Goal: Transaction & Acquisition: Purchase product/service

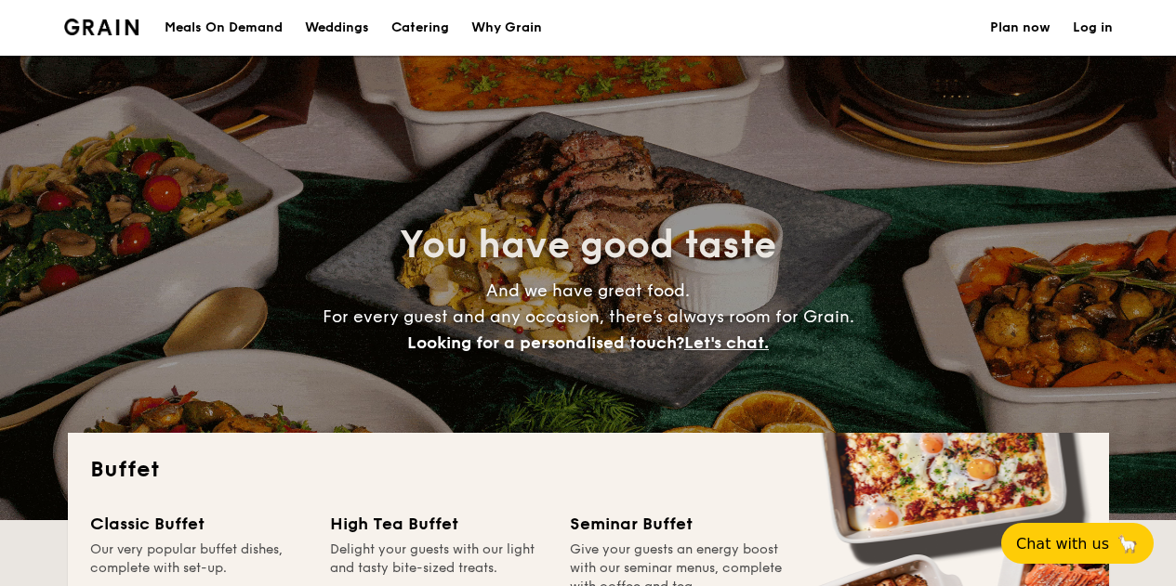
select select
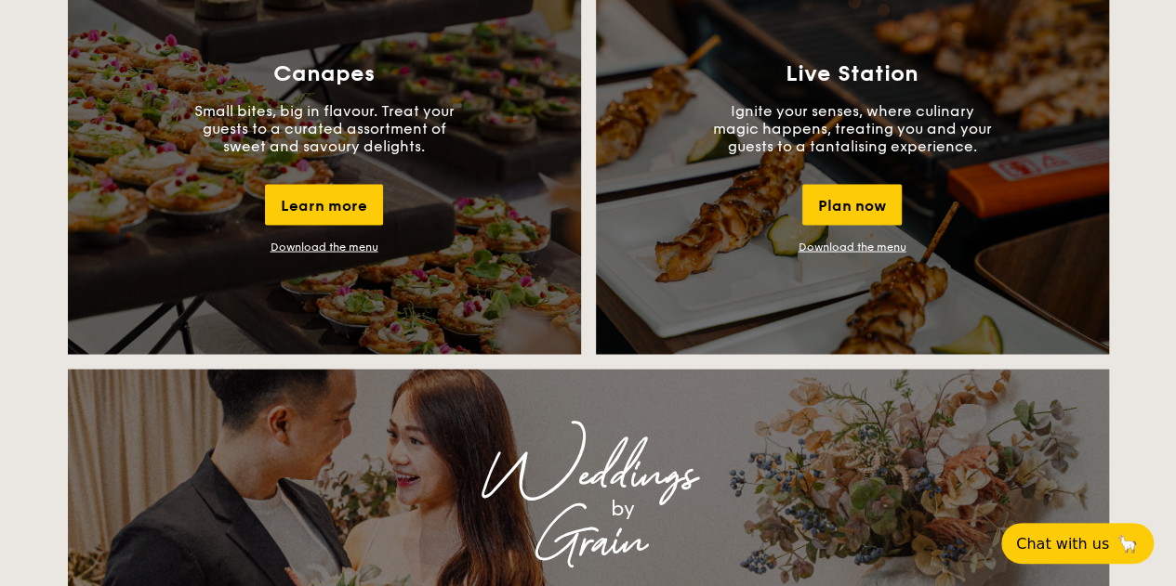
scroll to position [1704, 0]
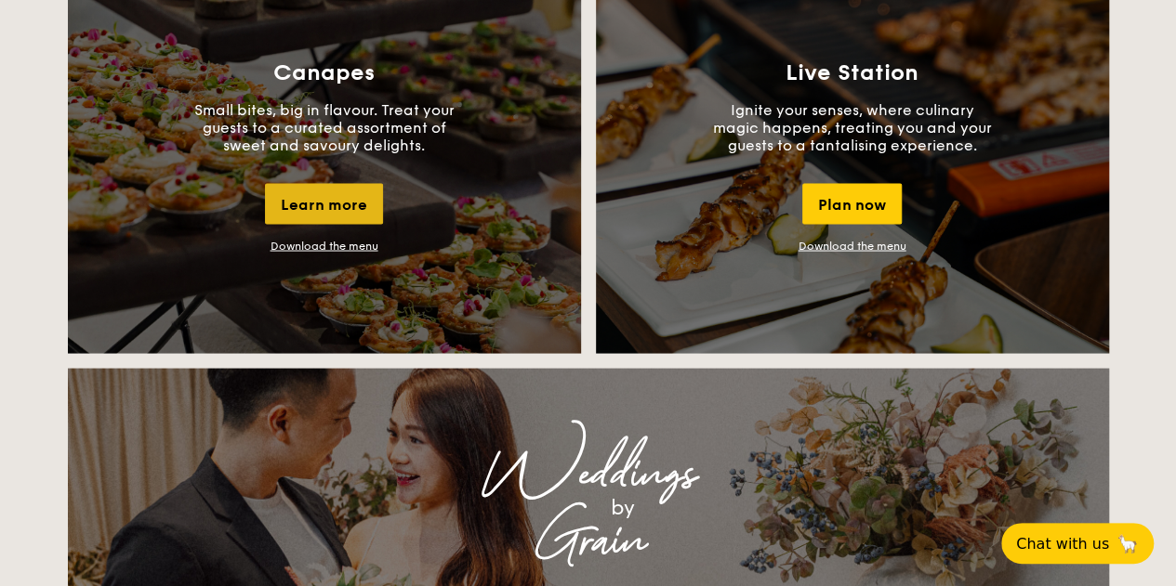
click at [326, 205] on div "Learn more" at bounding box center [324, 203] width 118 height 41
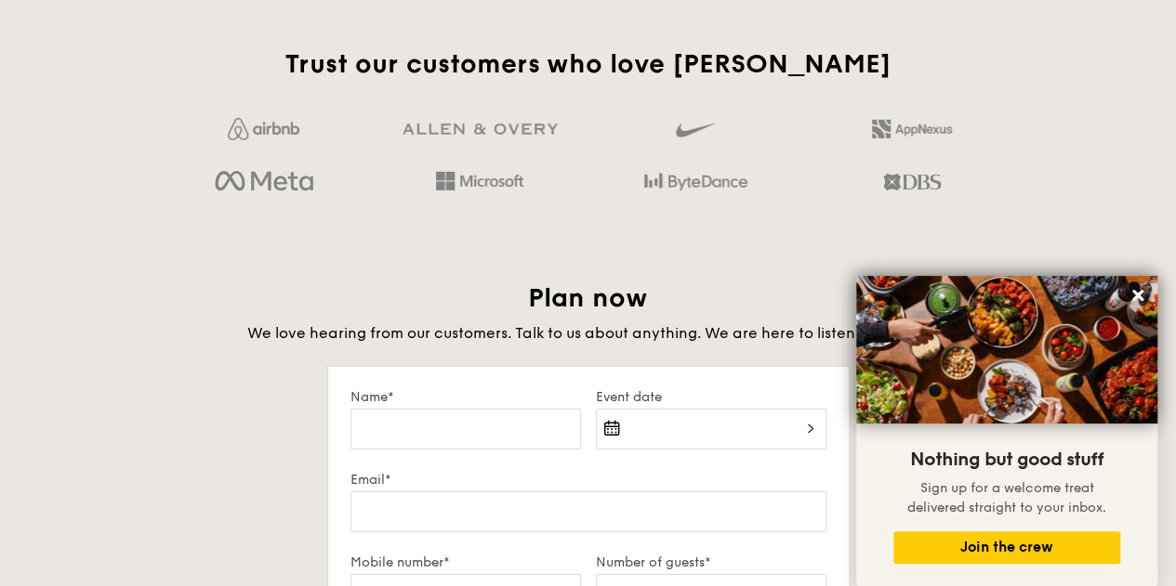
scroll to position [2932, 0]
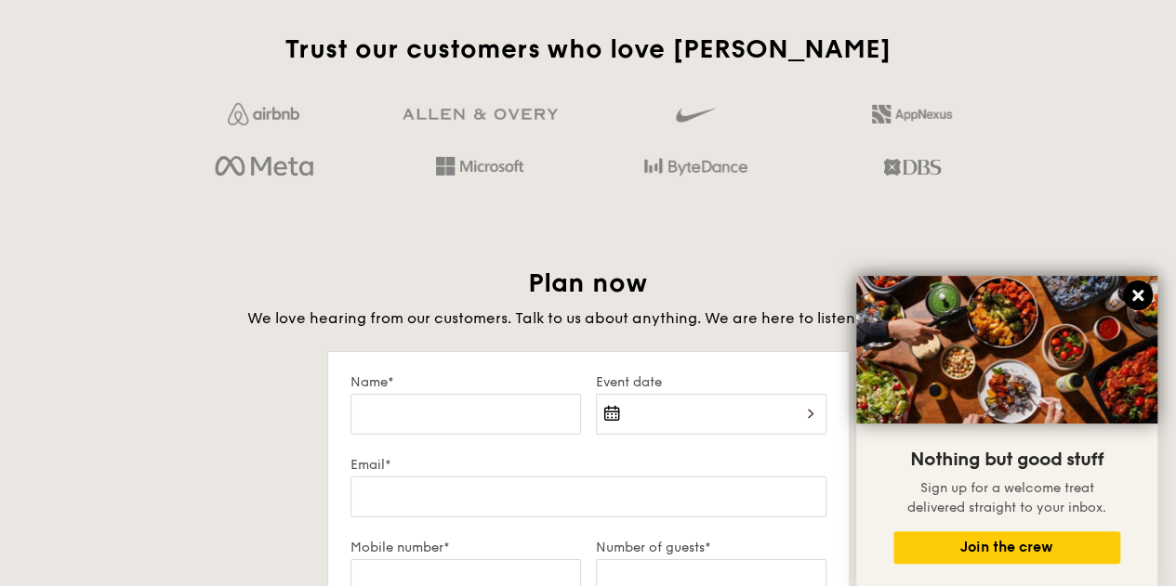
click at [1144, 301] on icon at bounding box center [1137, 295] width 17 height 17
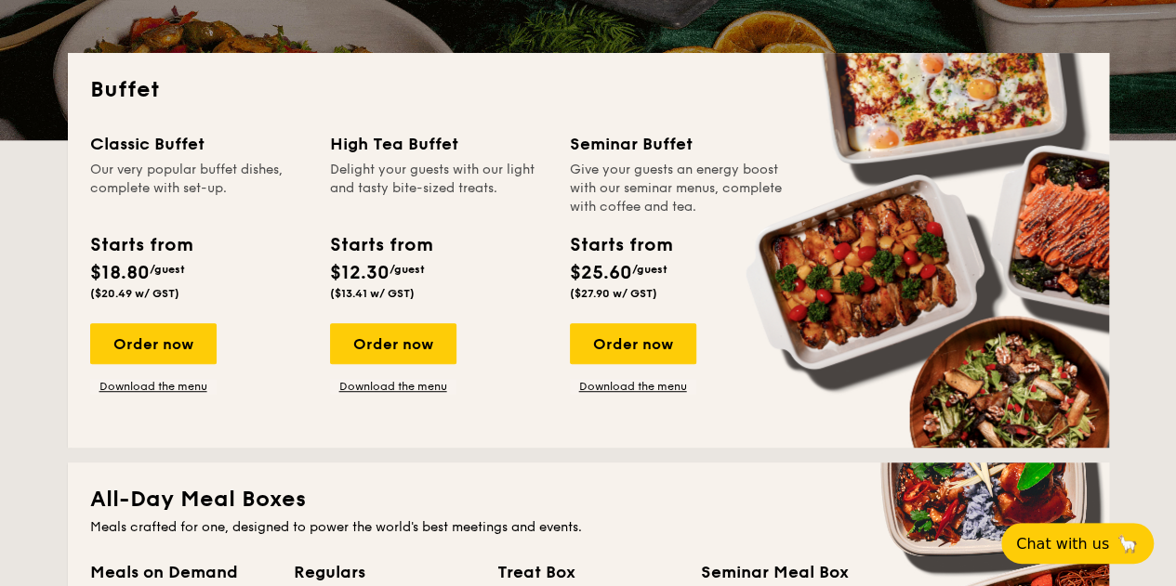
scroll to position [0, 0]
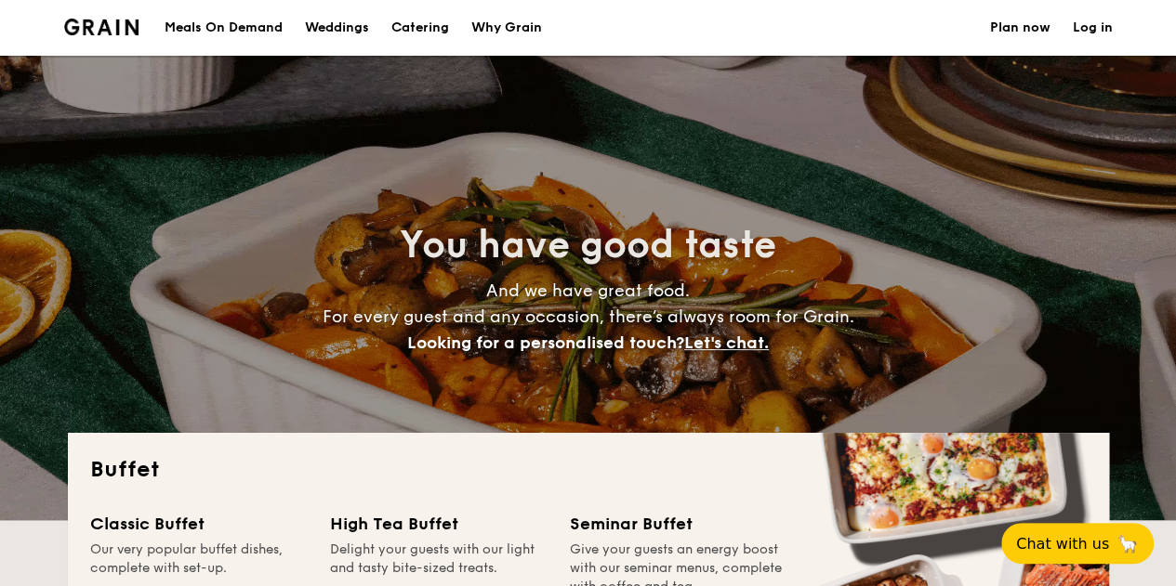
click at [403, 33] on h1 "Catering" at bounding box center [420, 28] width 58 height 56
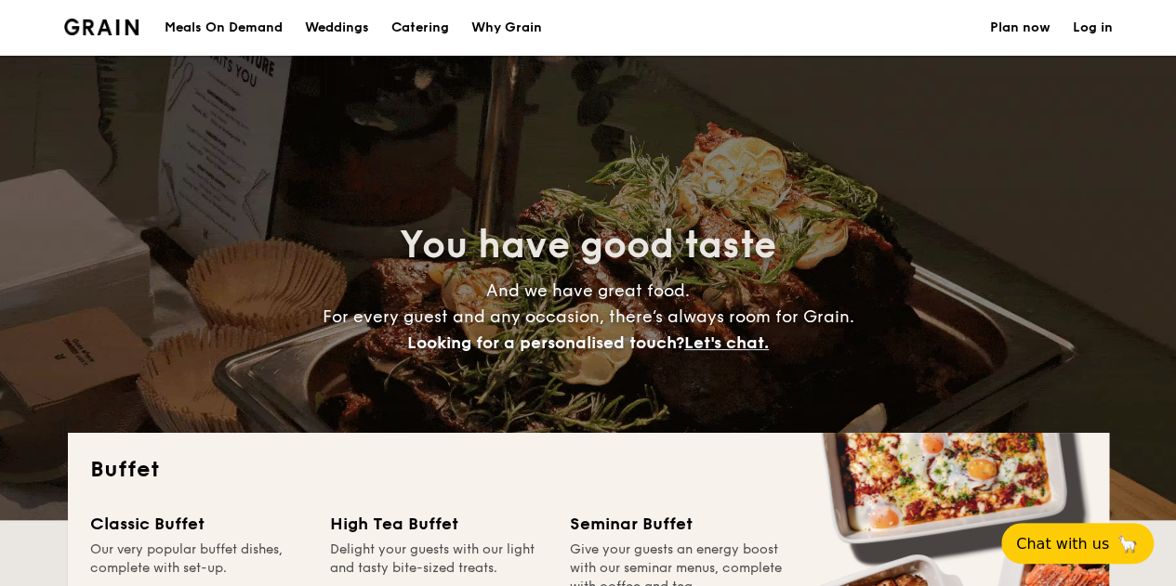
click at [508, 31] on div "Why Grain" at bounding box center [506, 28] width 71 height 56
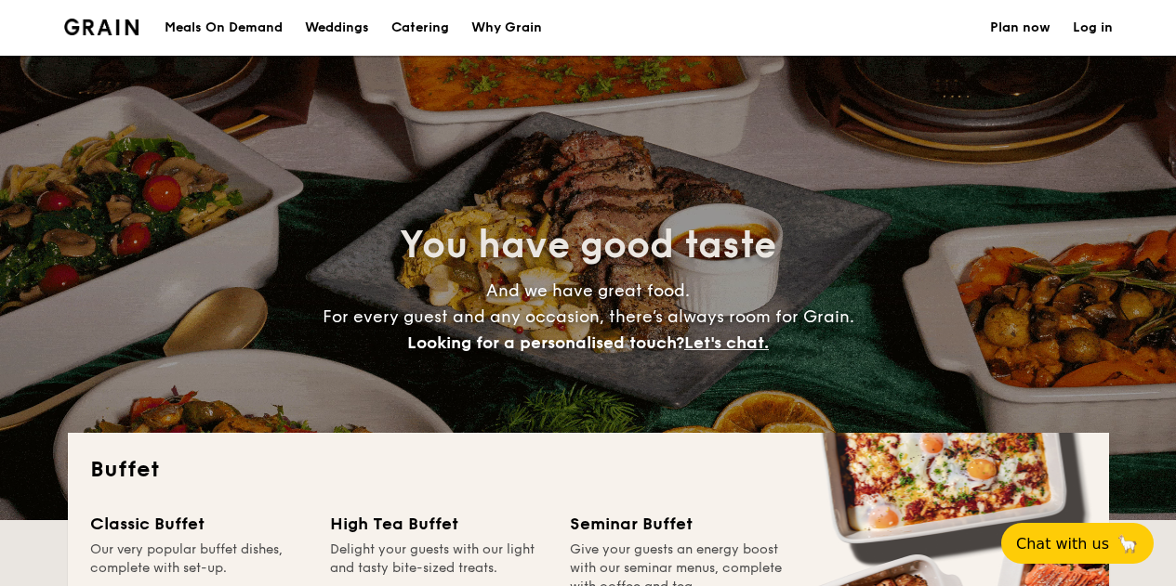
select select
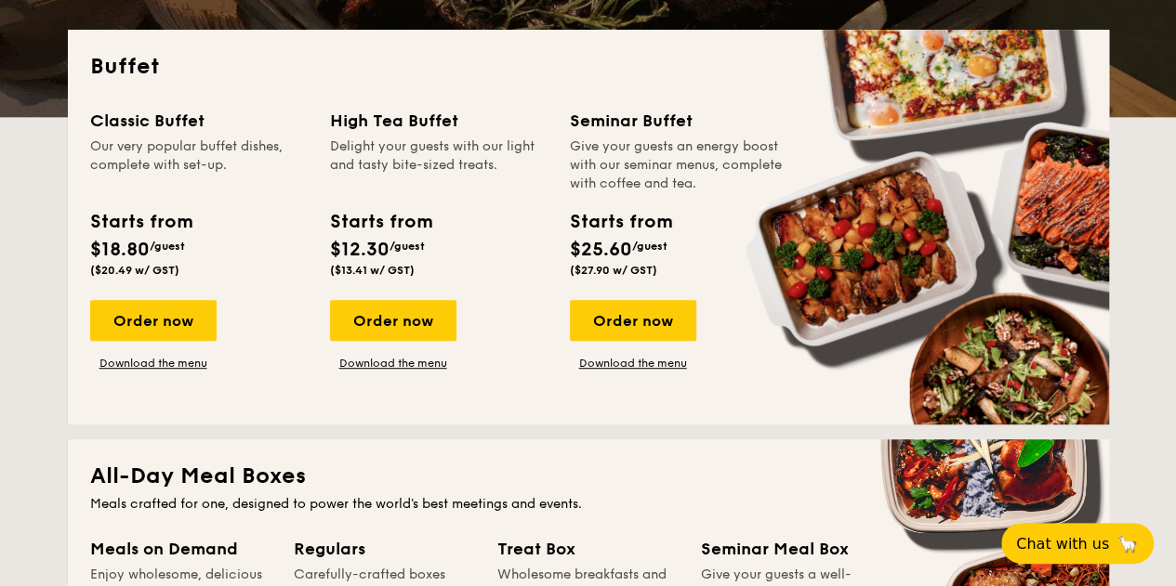
scroll to position [402, 0]
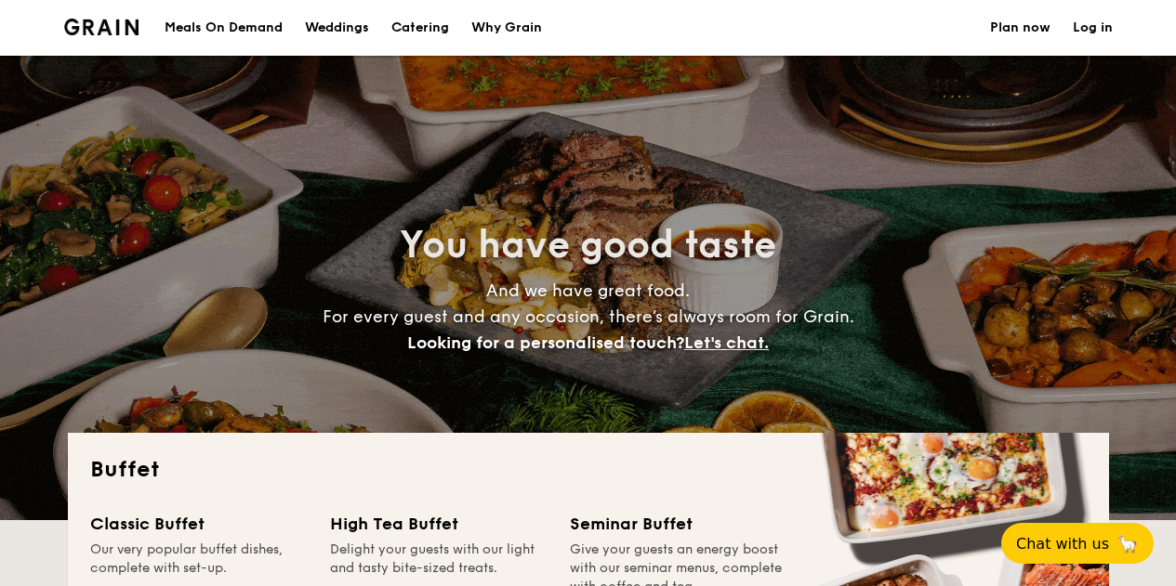
select select
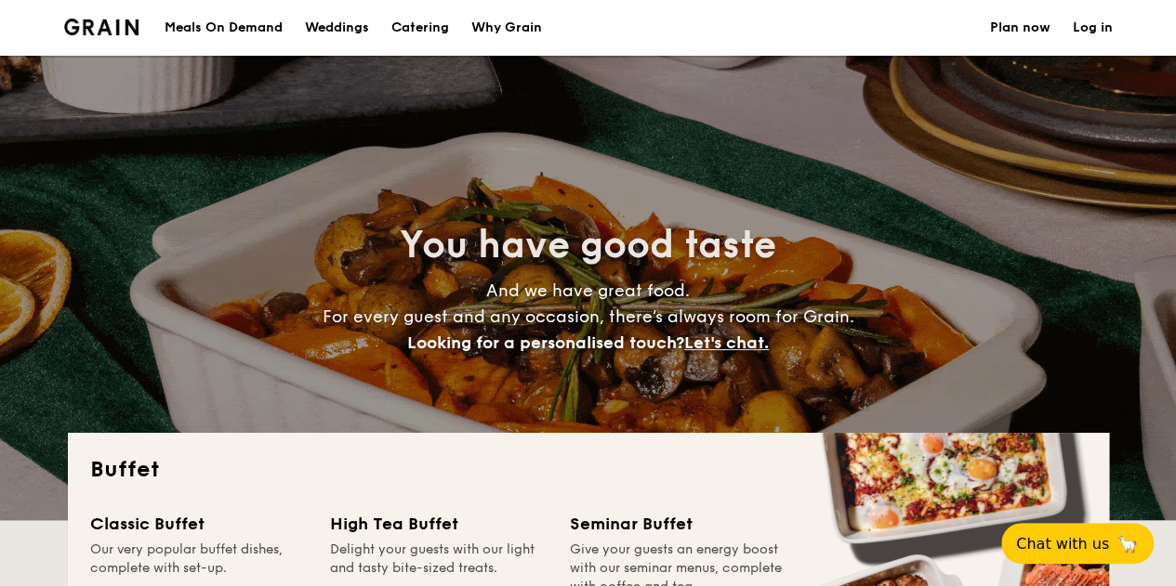
click at [243, 29] on div "Meals On Demand" at bounding box center [223, 28] width 118 height 56
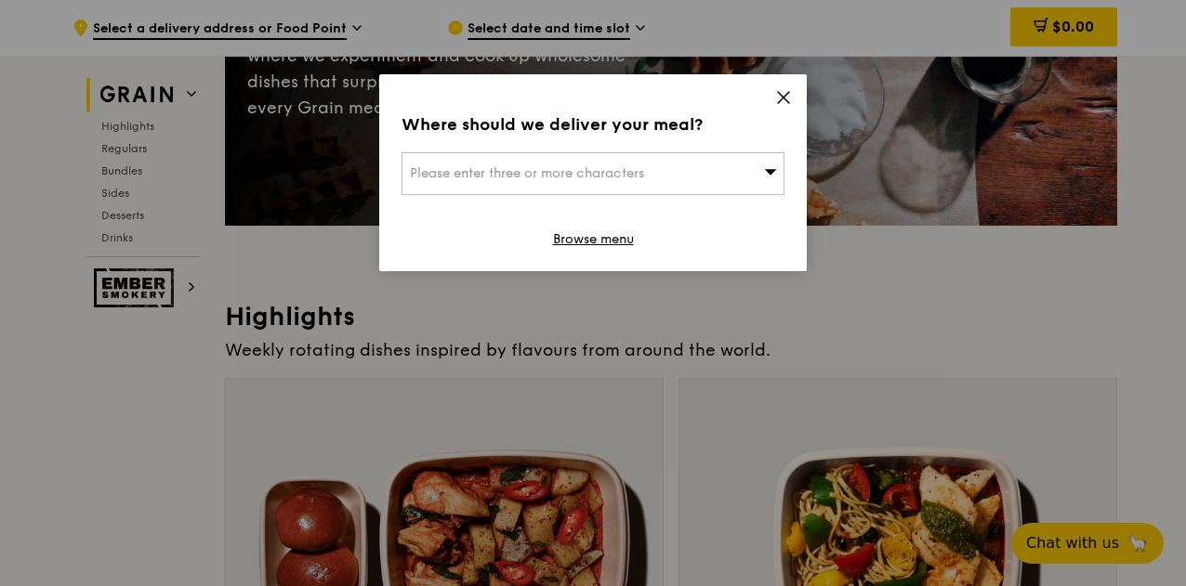
click at [781, 95] on icon at bounding box center [783, 97] width 11 height 11
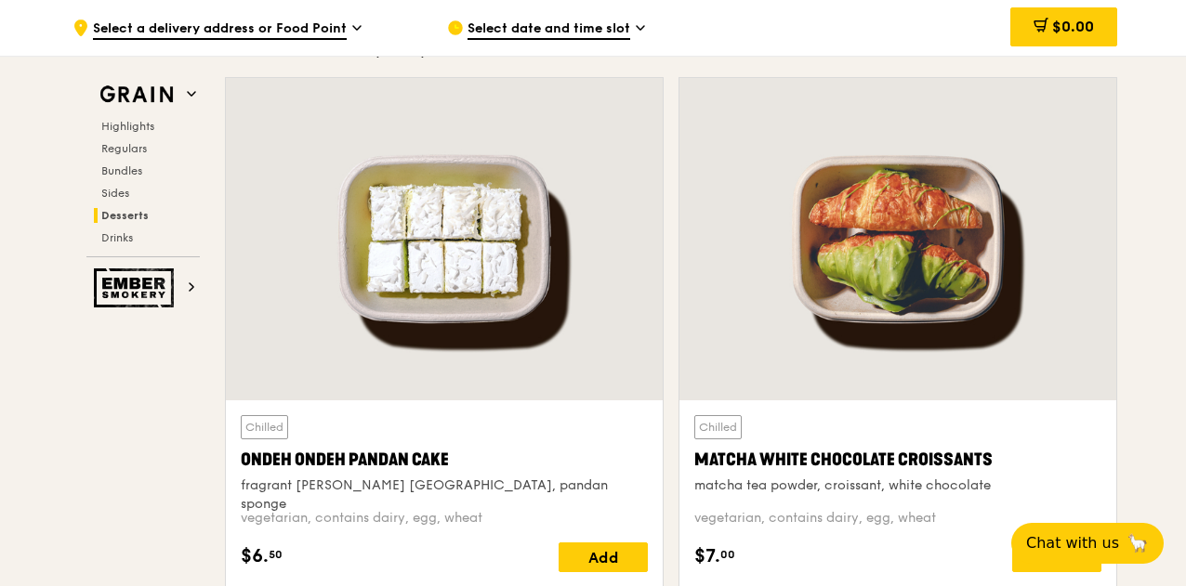
scroll to position [5373, 0]
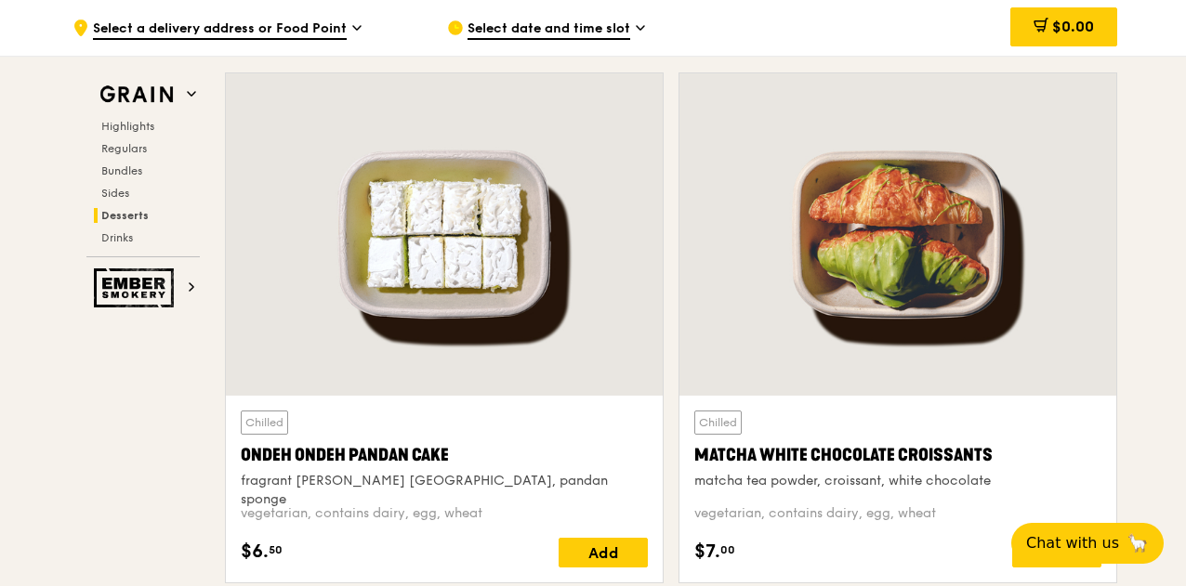
click at [396, 213] on div at bounding box center [444, 234] width 437 height 322
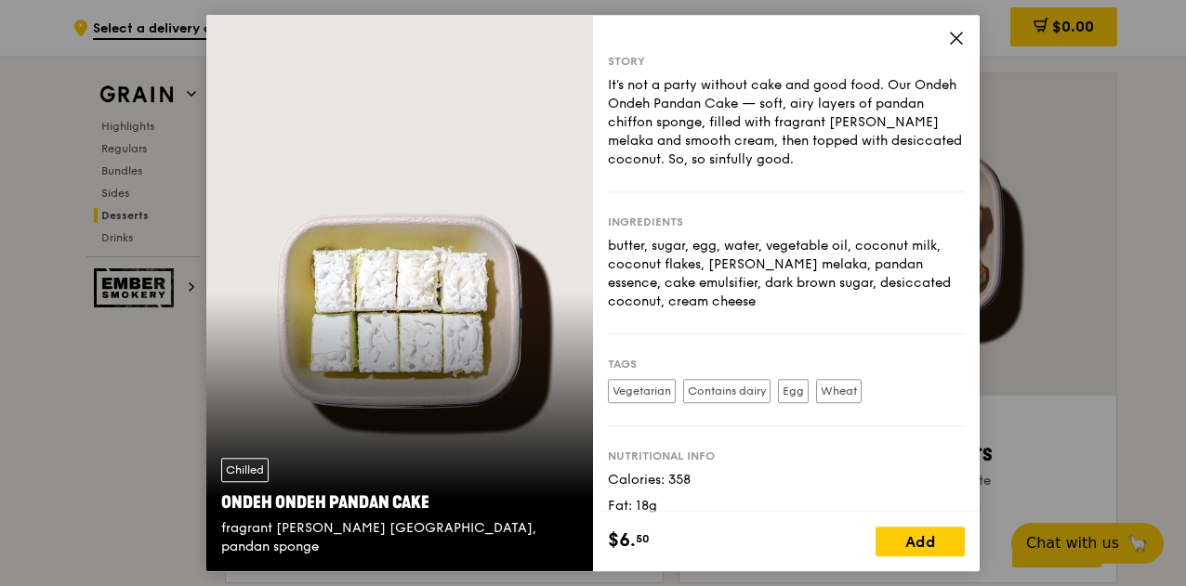
click at [951, 43] on icon at bounding box center [956, 38] width 11 height 11
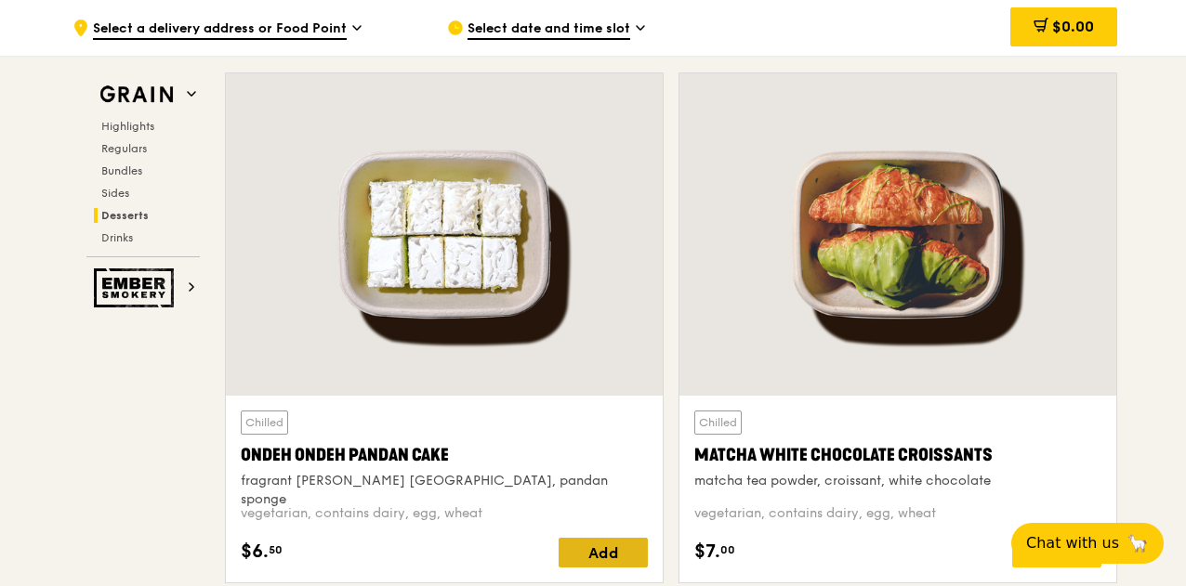
click at [603, 557] on div "Add" at bounding box center [602, 553] width 89 height 30
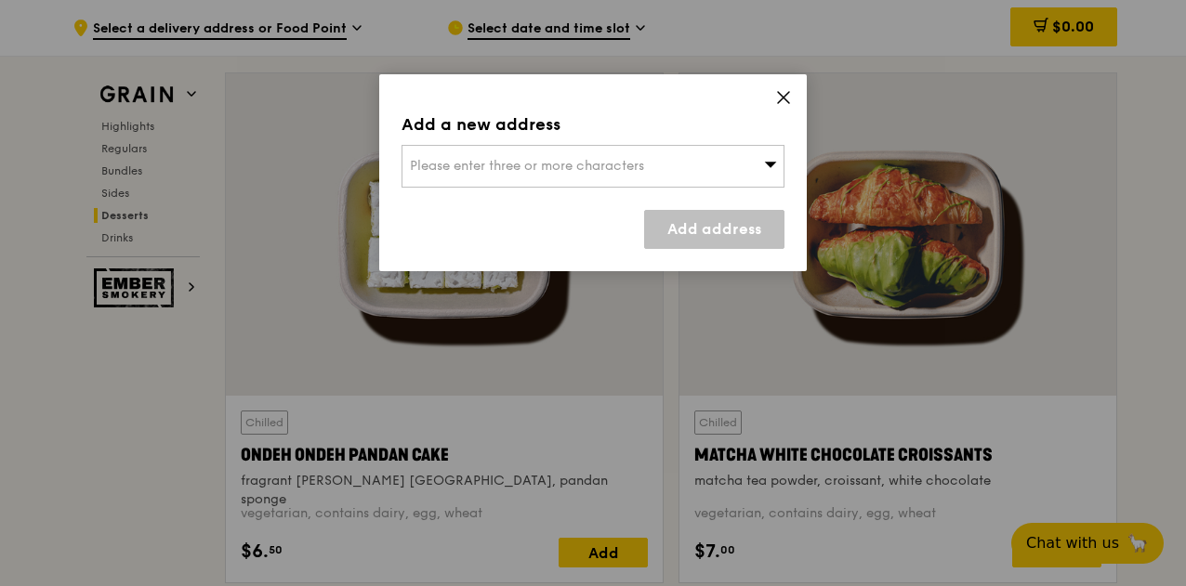
click at [782, 91] on icon at bounding box center [783, 97] width 17 height 17
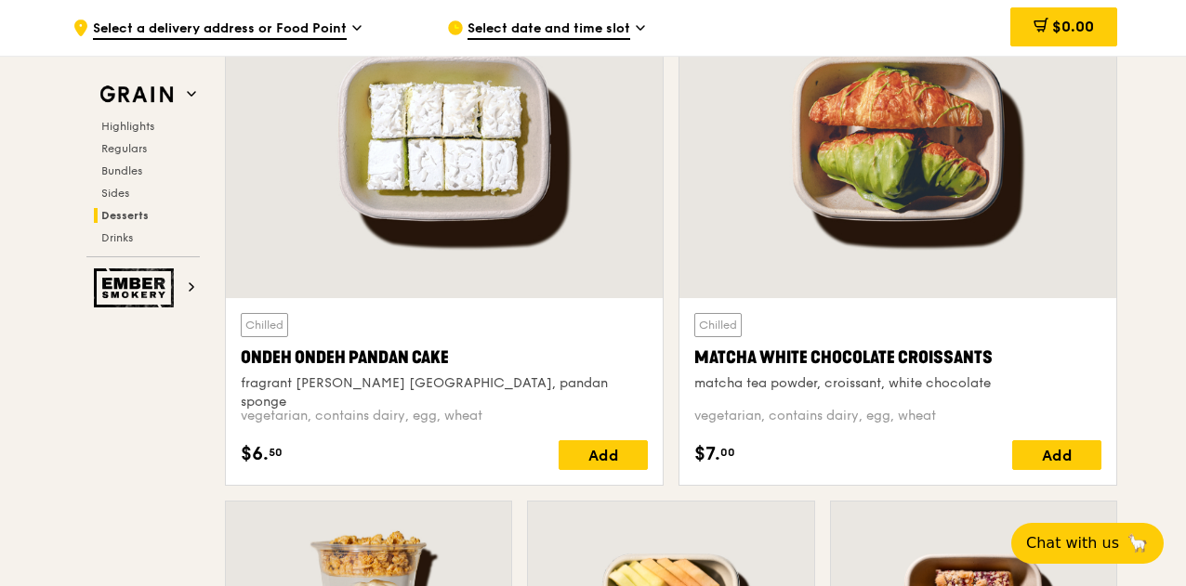
scroll to position [5472, 0]
